Goal: Information Seeking & Learning: Learn about a topic

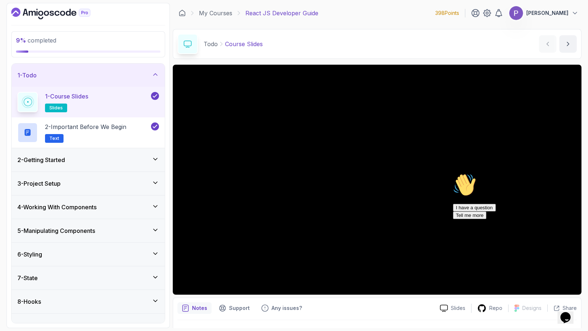
click at [159, 158] on div "2 - Getting Started" at bounding box center [88, 159] width 153 height 23
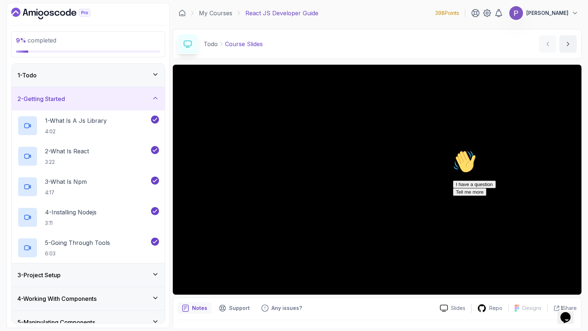
click at [155, 97] on icon at bounding box center [156, 98] width 4 height 2
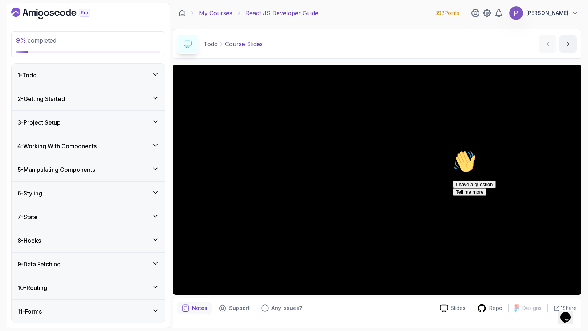
click at [209, 13] on link "My Courses" at bounding box center [215, 13] width 33 height 9
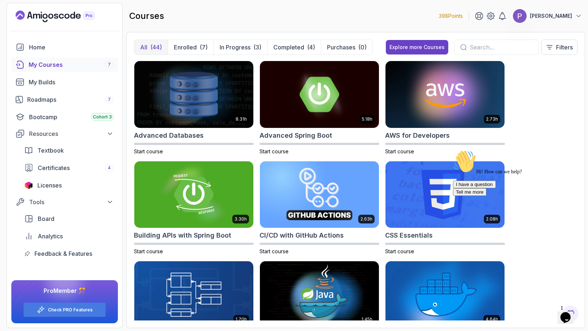
click at [68, 62] on div "My Courses 7" at bounding box center [71, 64] width 85 height 9
click at [240, 48] on p "In Progress" at bounding box center [235, 47] width 31 height 9
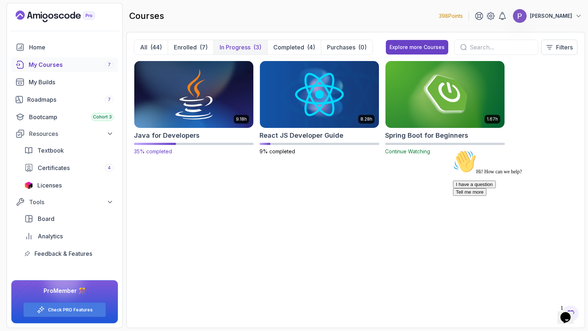
click at [205, 103] on img at bounding box center [193, 94] width 125 height 70
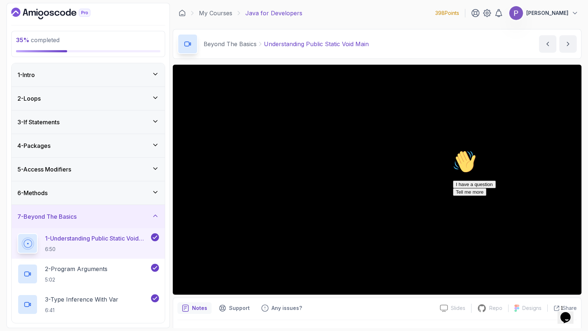
click at [453, 150] on icon "Chat attention grabber" at bounding box center [453, 150] width 0 height 0
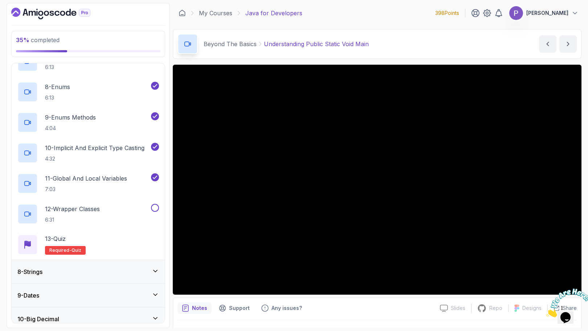
scroll to position [365, 0]
click at [92, 207] on p "12 - Wrapper Classes" at bounding box center [72, 208] width 55 height 9
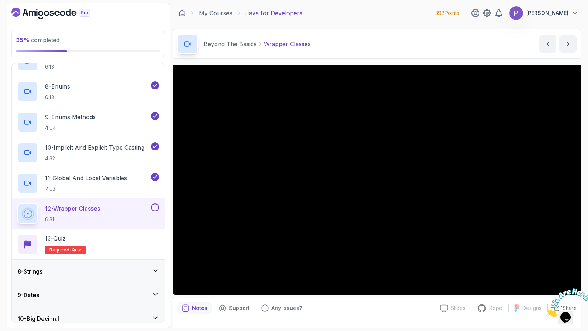
click at [546, 312] on icon "Close" at bounding box center [546, 315] width 0 height 6
